Goal: Information Seeking & Learning: Learn about a topic

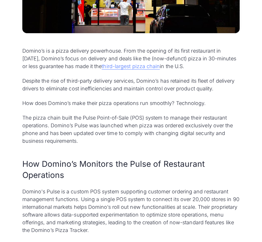
scroll to position [258, 0]
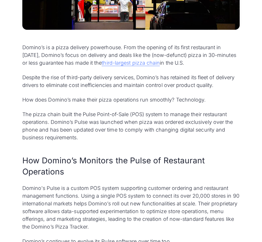
click at [58, 86] on p "Despite the rise of third-party delivery services, Domino’s has retained its fl…" at bounding box center [130, 80] width 217 height 15
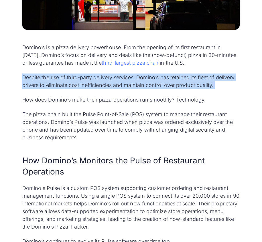
click at [58, 86] on p "Despite the rise of third-party delivery services, Domino’s has retained its fl…" at bounding box center [130, 80] width 217 height 15
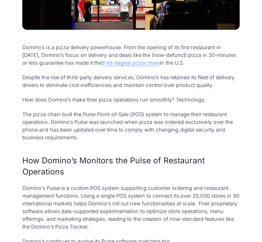
click at [46, 52] on p "Domino’s is a pizza delivery powerhouse. From the opening of its first restaura…" at bounding box center [130, 54] width 217 height 23
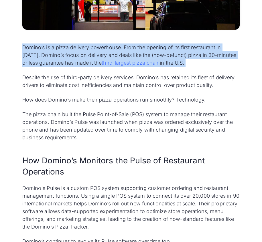
click at [46, 52] on p "Domino’s is a pizza delivery powerhouse. From the opening of its first restaura…" at bounding box center [130, 54] width 217 height 23
click at [51, 71] on div "Domino’s is a pizza delivery powerhouse. From the opening of its first restaura…" at bounding box center [130, 207] width 217 height 329
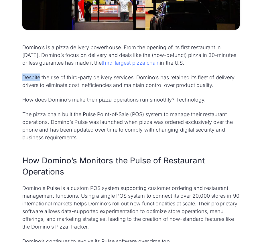
click at [51, 71] on div "Domino’s is a pizza delivery powerhouse. From the opening of its first restaura…" at bounding box center [130, 207] width 217 height 329
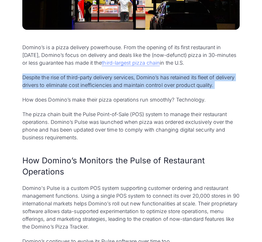
click at [51, 71] on div "Domino’s is a pizza delivery powerhouse. From the opening of its first restaura…" at bounding box center [130, 207] width 217 height 329
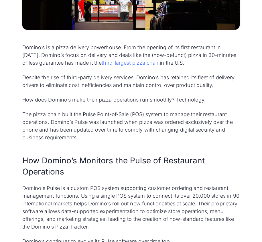
click at [46, 60] on p "Domino’s is a pizza delivery powerhouse. From the opening of its first restaura…" at bounding box center [130, 54] width 217 height 23
click at [100, 124] on p "The pizza chain built the Pulse Point-of-Sale (POS) system to manage their rest…" at bounding box center [130, 125] width 217 height 31
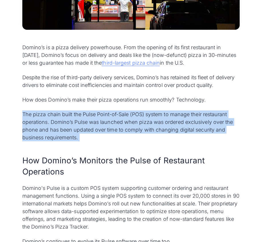
click at [100, 124] on p "The pizza chain built the Pulse Point-of-Sale (POS) system to manage their rest…" at bounding box center [130, 125] width 217 height 31
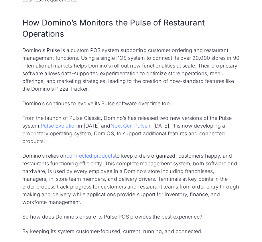
scroll to position [401, 0]
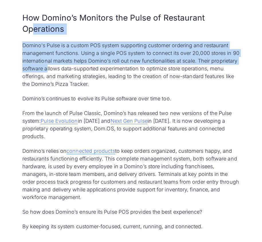
drag, startPoint x: 74, startPoint y: 65, endPoint x: 32, endPoint y: 23, distance: 59.4
click at [32, 23] on div "Domino’s is a pizza delivery powerhouse. From the opening of its first restaura…" at bounding box center [130, 65] width 217 height 329
click at [32, 23] on h2 "How Domino’s Monitors the Pulse of Restaurant Operations" at bounding box center [130, 23] width 217 height 22
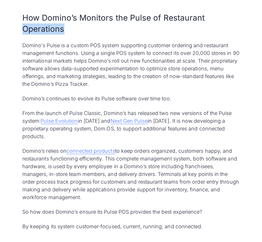
click at [32, 23] on h2 "How Domino’s Monitors the Pulse of Restaurant Operations" at bounding box center [130, 23] width 217 height 22
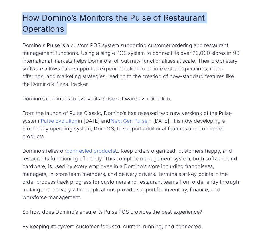
click at [32, 23] on h2 "How Domino’s Monitors the Pulse of Restaurant Operations" at bounding box center [130, 23] width 217 height 22
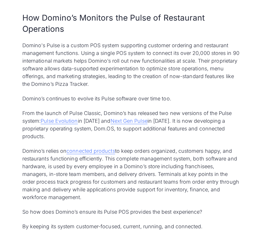
click at [55, 47] on p "Domino's Pulse is a custom POS system supporting customer ordering and restaura…" at bounding box center [130, 64] width 217 height 46
click at [56, 71] on p "Domino's Pulse is a custom POS system supporting customer ordering and restaura…" at bounding box center [130, 64] width 217 height 46
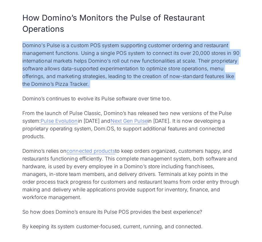
click at [56, 71] on p "Domino's Pulse is a custom POS system supporting customer ordering and restaura…" at bounding box center [130, 64] width 217 height 46
click at [53, 41] on div "Domino’s is a pizza delivery powerhouse. From the opening of its first restaura…" at bounding box center [130, 65] width 217 height 329
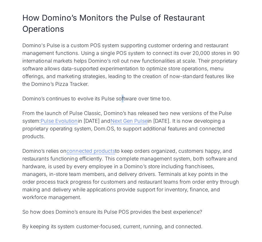
drag, startPoint x: 123, startPoint y: 101, endPoint x: 121, endPoint y: 97, distance: 5.0
click at [121, 97] on p "Domino’s continues to evolve its Pulse software over time too." at bounding box center [130, 99] width 217 height 8
click at [136, 85] on p "Domino's Pulse is a custom POS system supporting customer ordering and restaura…" at bounding box center [130, 64] width 217 height 46
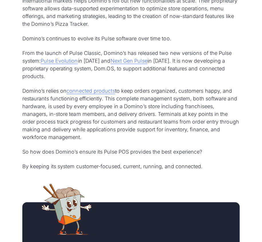
scroll to position [463, 0]
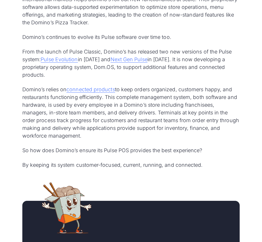
click at [98, 64] on p "From the launch of Pulse Classic, Domino’s has released two new versions of the…" at bounding box center [130, 63] width 217 height 31
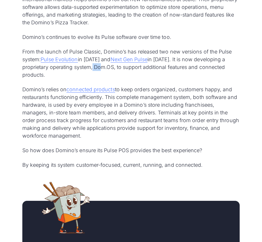
click at [98, 64] on p "From the launch of Pulse Classic, Domino’s has released two new versions of the…" at bounding box center [130, 63] width 217 height 31
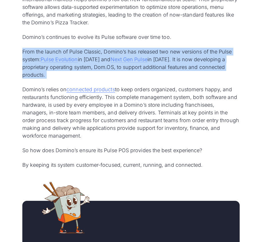
click at [98, 64] on p "From the launch of Pulse Classic, Domino’s has released two new versions of the…" at bounding box center [130, 63] width 217 height 31
click at [166, 83] on div "Domino’s is a pizza delivery powerhouse. From the opening of its first restaura…" at bounding box center [130, 3] width 217 height 329
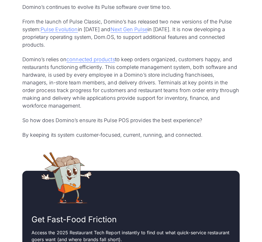
scroll to position [493, 0]
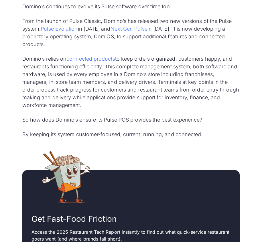
click at [60, 173] on img at bounding box center [65, 177] width 69 height 69
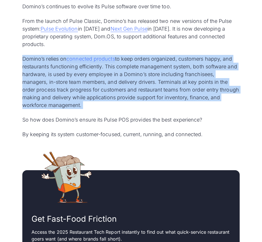
drag, startPoint x: 17, startPoint y: 54, endPoint x: 142, endPoint y: 114, distance: 138.9
click at [127, 95] on p "Domino’s relies on connected products to keep orders organized, customers happy…" at bounding box center [130, 82] width 217 height 54
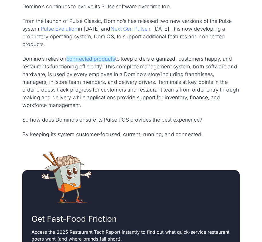
click at [96, 60] on link "connected products" at bounding box center [90, 59] width 48 height 6
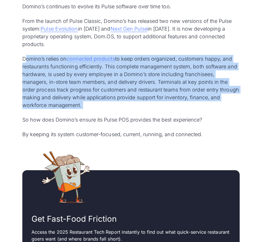
drag, startPoint x: 25, startPoint y: 55, endPoint x: 140, endPoint y: 115, distance: 128.9
click at [124, 94] on p "Domino’s relies on connected products to keep orders organized, customers happy…" at bounding box center [130, 82] width 217 height 54
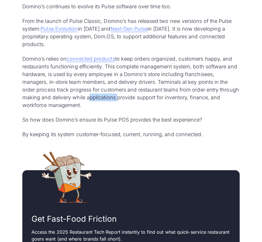
click at [124, 94] on p "Domino’s relies on connected products to keep orders organized, customers happy…" at bounding box center [130, 82] width 217 height 54
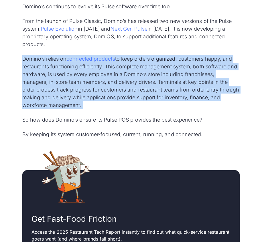
click at [124, 94] on p "Domino’s relies on connected products to keep orders organized, customers happy…" at bounding box center [130, 82] width 217 height 54
click at [109, 99] on p "Domino’s relies on connected products to keep orders organized, customers happy…" at bounding box center [130, 82] width 217 height 54
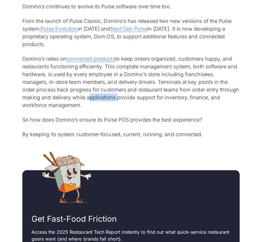
click at [108, 100] on p "Domino’s relies on connected products to keep orders organized, customers happy…" at bounding box center [130, 82] width 217 height 54
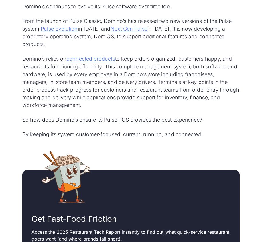
click at [82, 103] on p "Domino’s relies on connected products to keep orders organized, customers happy…" at bounding box center [130, 82] width 217 height 54
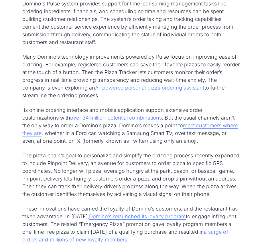
scroll to position [970, 0]
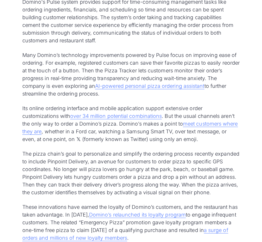
click at [53, 79] on p "Many Domino’s technology improvements powered by Pulse focus on improving ease …" at bounding box center [130, 74] width 217 height 46
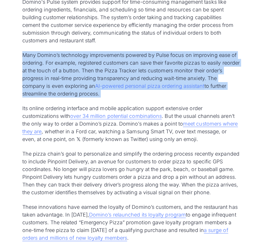
click at [53, 79] on p "Many Domino’s technology improvements powered by Pulse focus on improving ease …" at bounding box center [130, 74] width 217 height 46
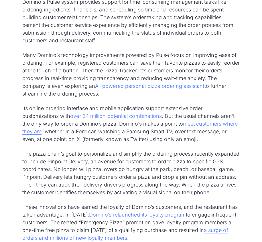
click at [46, 37] on p "Domino's Pulse system provides support for time-consuming management tasks like…" at bounding box center [130, 21] width 217 height 46
click at [130, 89] on link "AI-powered personal pizza ordering assistant" at bounding box center [149, 86] width 109 height 6
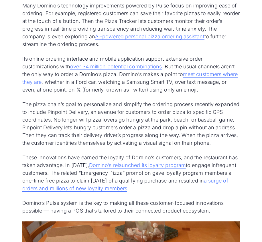
scroll to position [1032, 0]
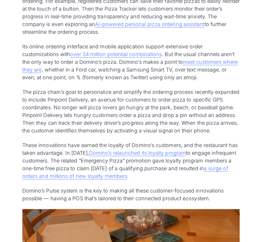
click at [79, 113] on p "The pizza chain’s goal to personalize and simplify the ordering process recentl…" at bounding box center [130, 111] width 217 height 46
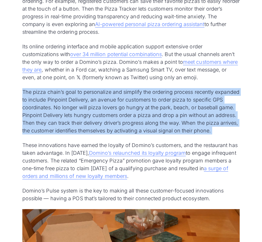
click at [79, 113] on p "The pizza chain’s goal to personalize and simplify the ordering process recentl…" at bounding box center [130, 111] width 217 height 46
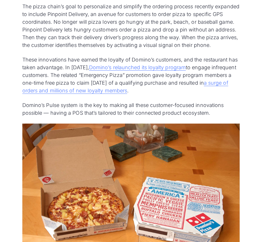
scroll to position [1119, 0]
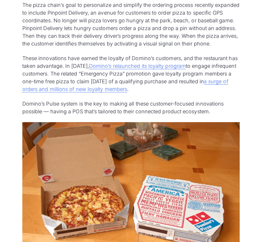
click at [43, 82] on p "These innovations have earned the loyalty of Domino’s customers, and the restau…" at bounding box center [130, 73] width 217 height 39
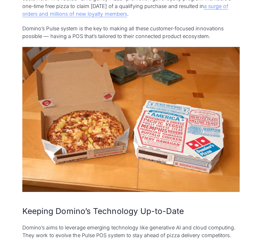
scroll to position [1195, 0]
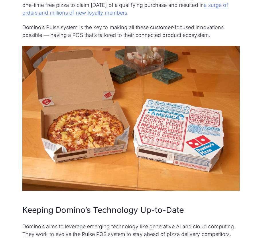
click at [60, 60] on img at bounding box center [130, 118] width 217 height 145
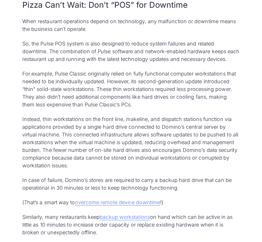
scroll to position [1584, 0]
click at [51, 59] on p "So, the Pulse POS system is also designed to reduce system failures and related…" at bounding box center [130, 50] width 217 height 23
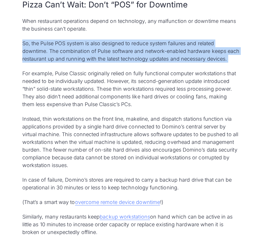
click at [51, 59] on p "So, the Pulse POS system is also designed to reduce system failures and related…" at bounding box center [130, 50] width 217 height 23
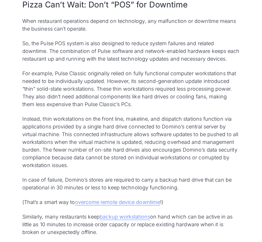
click at [51, 59] on p "So, the Pulse POS system is also designed to reduce system failures and related…" at bounding box center [130, 50] width 217 height 23
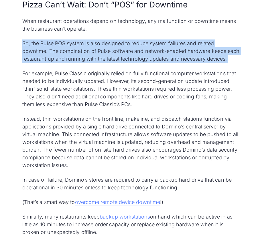
click at [51, 59] on p "So, the Pulse POS system is also designed to reduce system failures and related…" at bounding box center [130, 50] width 217 height 23
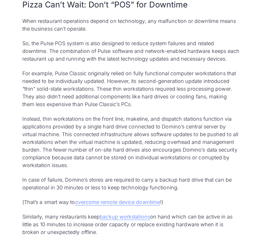
click at [61, 93] on p "For example, Pulse Classic originally relied on fully functional computer works…" at bounding box center [130, 88] width 217 height 39
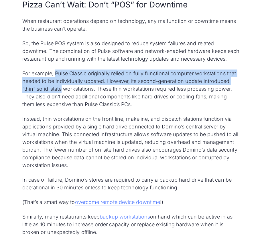
drag, startPoint x: 61, startPoint y: 93, endPoint x: 55, endPoint y: 82, distance: 13.2
click at [55, 82] on p "For example, Pulse Classic originally relied on fully functional computer works…" at bounding box center [130, 88] width 217 height 39
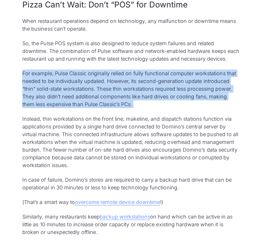
drag, startPoint x: 19, startPoint y: 81, endPoint x: 173, endPoint y: 119, distance: 158.8
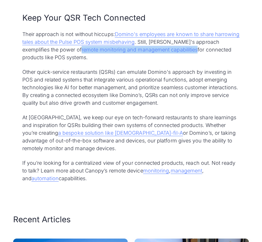
scroll to position [1847, 0]
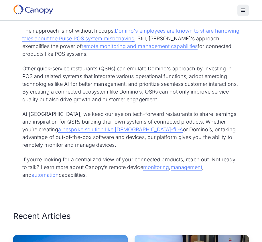
click at [134, 103] on p "Other quick-service restaurants (QSRs) can emulate Domino's approach by investi…" at bounding box center [130, 84] width 217 height 39
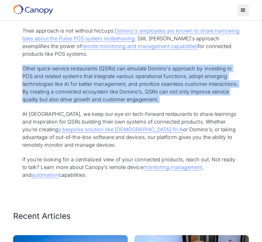
click at [134, 103] on p "Other quick-service restaurants (QSRs) can emulate Domino's approach by investi…" at bounding box center [130, 84] width 217 height 39
click at [127, 94] on p "Other quick-service restaurants (QSRs) can emulate Domino's approach by investi…" at bounding box center [130, 84] width 217 height 39
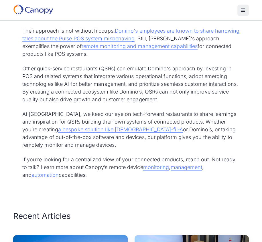
click at [127, 94] on p "Other quick-service restaurants (QSRs) can emulate Domino's approach by investi…" at bounding box center [130, 84] width 217 height 39
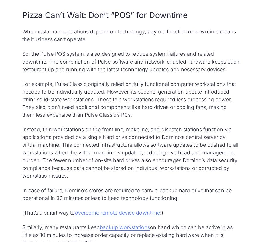
scroll to position [1574, 0]
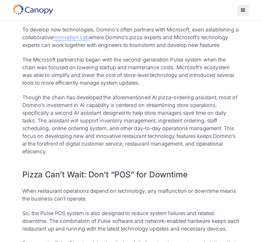
click at [137, 80] on p "The Microsoft partnership began with the second-generation Pulse system when th…" at bounding box center [130, 71] width 217 height 31
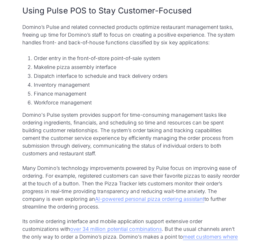
scroll to position [843, 0]
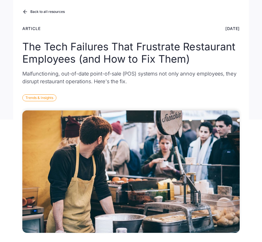
scroll to position [383, 0]
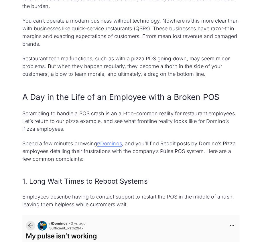
click at [87, 121] on p "Scrambling to handle a POS crash is an all-too-common reality for restaurant em…" at bounding box center [130, 120] width 217 height 23
click at [88, 122] on p "Scrambling to handle a POS crash is an all-too-common reality for restaurant em…" at bounding box center [130, 120] width 217 height 23
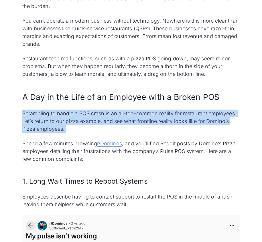
click at [88, 122] on p "Scrambling to handle a POS crash is an all-too-common reality for restaurant em…" at bounding box center [130, 120] width 217 height 23
click at [105, 111] on p "Scrambling to handle a POS crash is an all-too-common reality for restaurant em…" at bounding box center [130, 120] width 217 height 23
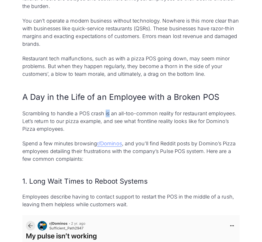
click at [105, 111] on p "Scrambling to handle a POS crash is an all-too-common reality for restaurant em…" at bounding box center [130, 120] width 217 height 23
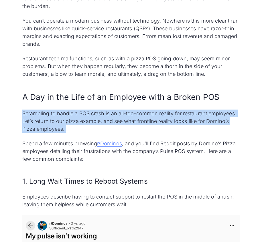
click at [105, 111] on p "Scrambling to handle a POS crash is an all-too-common reality for restaurant em…" at bounding box center [130, 120] width 217 height 23
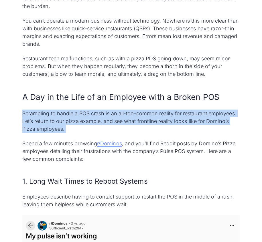
click at [90, 119] on p "Scrambling to handle a POS crash is an all-too-common reality for restaurant em…" at bounding box center [130, 120] width 217 height 23
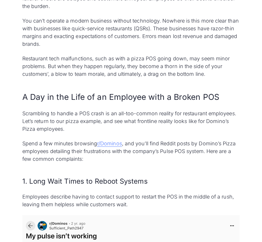
scroll to position [517, 0]
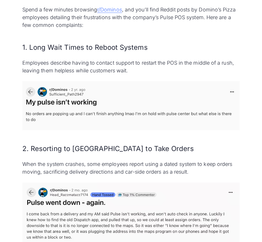
click at [85, 120] on img at bounding box center [130, 105] width 217 height 49
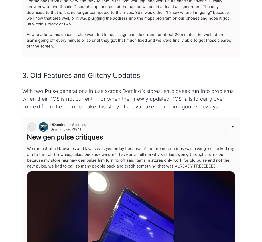
scroll to position [747, 0]
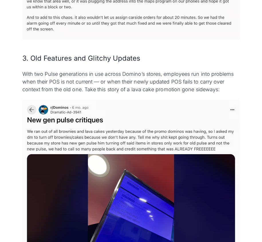
click at [135, 86] on p "With two Pulse generations in use across Domino’s stores, employees run into pr…" at bounding box center [130, 81] width 217 height 23
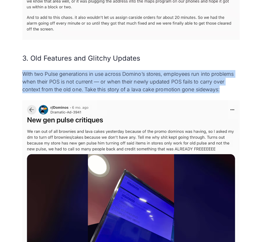
click at [135, 86] on p "With two Pulse generations in use across Domino’s stores, employees run into pr…" at bounding box center [130, 81] width 217 height 23
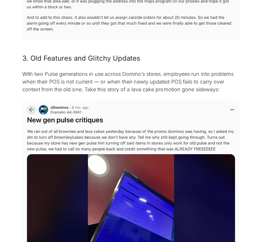
click at [151, 61] on h3 "3. Old Features and Glitchy Updates" at bounding box center [130, 58] width 217 height 10
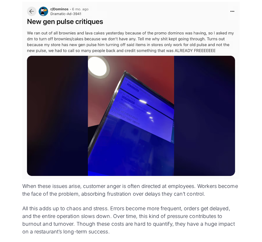
scroll to position [854, 0]
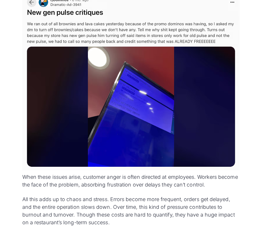
click at [144, 90] on img at bounding box center [130, 82] width 217 height 178
click at [130, 68] on img at bounding box center [130, 82] width 217 height 178
click at [134, 39] on img at bounding box center [130, 82] width 217 height 178
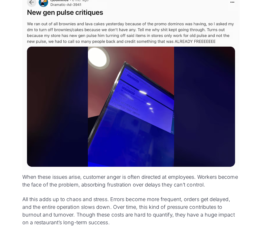
click at [85, 23] on img at bounding box center [130, 82] width 217 height 178
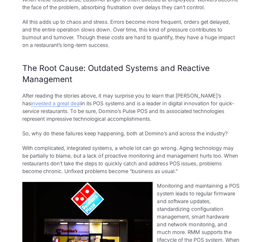
scroll to position [1034, 0]
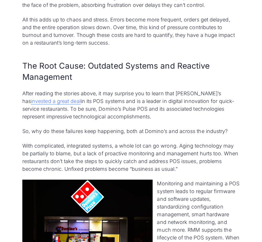
click at [89, 69] on h2 "The Root Cause: Outdated Systems and Reactive Management" at bounding box center [130, 71] width 217 height 22
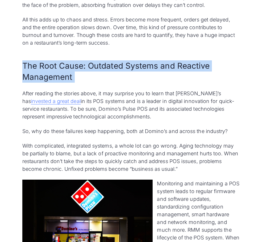
click at [89, 69] on h2 "The Root Cause: Outdated Systems and Reactive Management" at bounding box center [130, 71] width 217 height 22
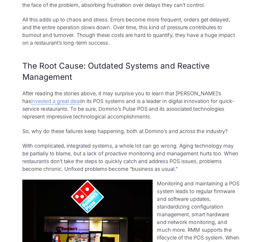
click at [89, 90] on p "After reading the stories above, it may surprise you to learn that Domino’s has…" at bounding box center [130, 104] width 217 height 31
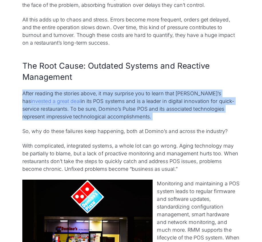
click at [89, 90] on p "After reading the stories above, it may surprise you to learn that Domino’s has…" at bounding box center [130, 104] width 217 height 31
click at [93, 112] on p "After reading the stories above, it may surprise you to learn that Domino’s has…" at bounding box center [130, 104] width 217 height 31
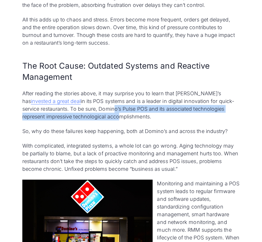
click at [92, 114] on p "After reading the stories above, it may surprise you to learn that Domino’s has…" at bounding box center [130, 104] width 217 height 31
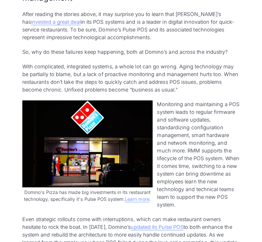
scroll to position [1114, 0]
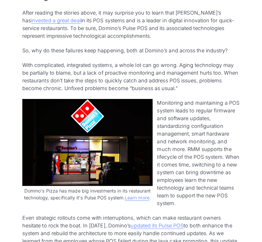
click at [109, 116] on img at bounding box center [87, 142] width 130 height 87
click at [110, 68] on p "With complicated, integrated systems, a whole lot can go wrong. Aging technolog…" at bounding box center [130, 76] width 217 height 31
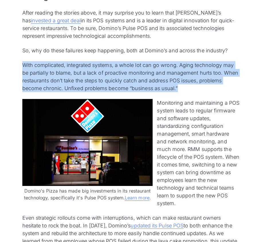
click at [110, 68] on p "With complicated, integrated systems, a whole lot can go wrong. Aging technolog…" at bounding box center [130, 76] width 217 height 31
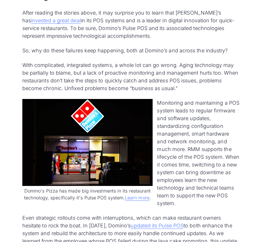
click at [164, 87] on p "With complicated, integrated systems, a whole lot can go wrong. Aging technolog…" at bounding box center [130, 76] width 217 height 31
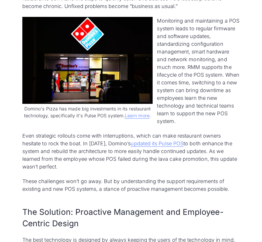
scroll to position [1197, 0]
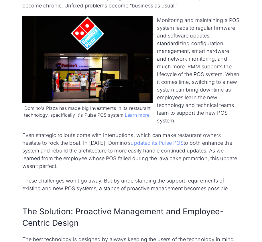
click at [85, 153] on p "Even strategic rollouts come with interruptions, which can make restaurant owne…" at bounding box center [130, 150] width 217 height 39
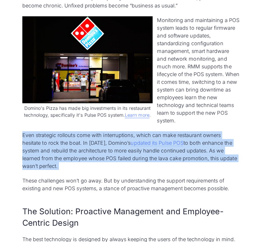
click at [85, 153] on p "Even strategic rollouts come with interruptions, which can make restaurant owne…" at bounding box center [130, 150] width 217 height 39
click at [96, 165] on p "Even strategic rollouts come with interruptions, which can make restaurant owne…" at bounding box center [130, 150] width 217 height 39
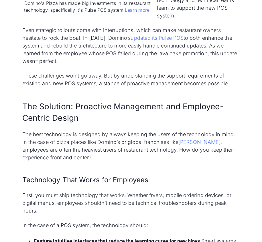
scroll to position [1315, 0]
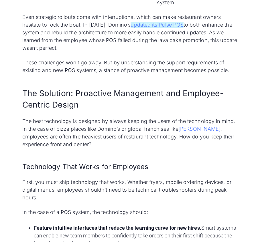
click at [150, 24] on link "updated its Pulse POS" at bounding box center [156, 25] width 53 height 6
